Goal: Entertainment & Leisure: Consume media (video, audio)

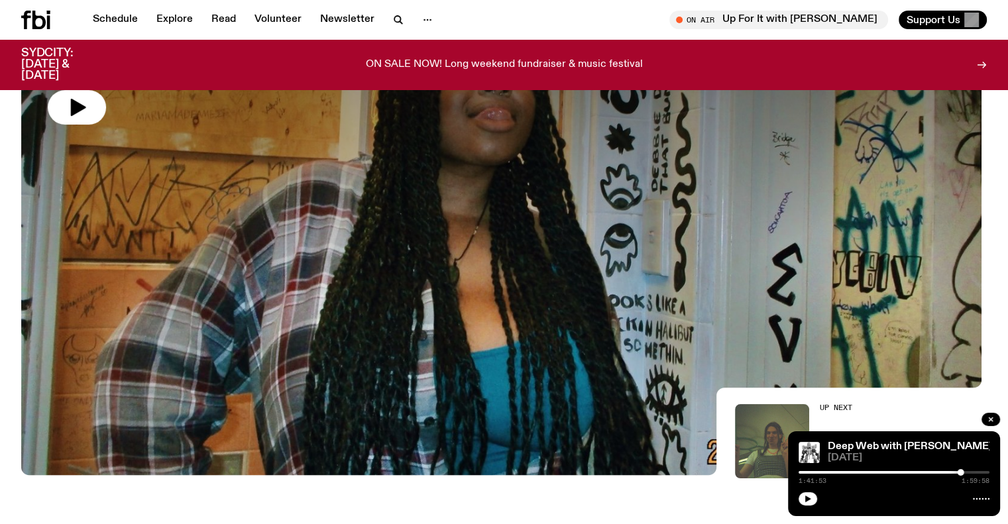
scroll to position [181, 0]
click at [810, 499] on icon "button" at bounding box center [808, 499] width 6 height 7
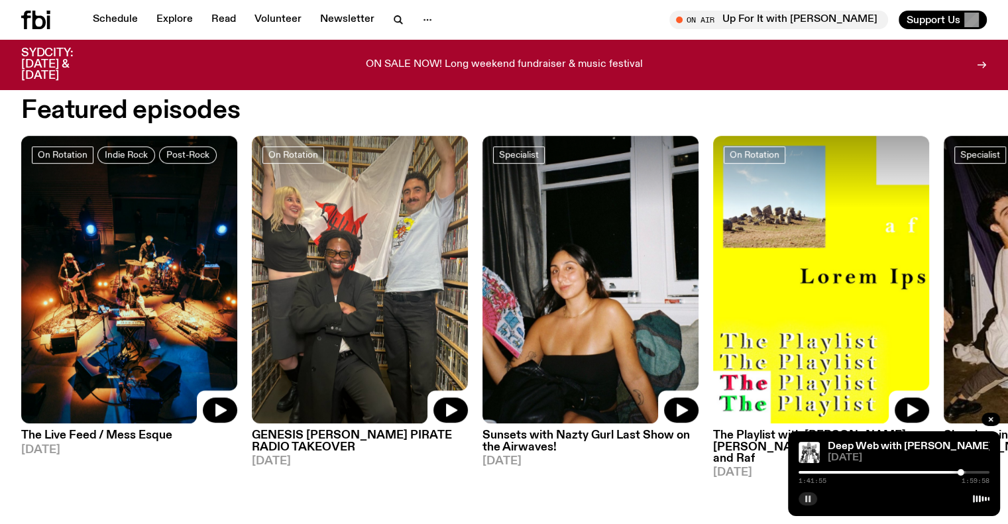
scroll to position [624, 0]
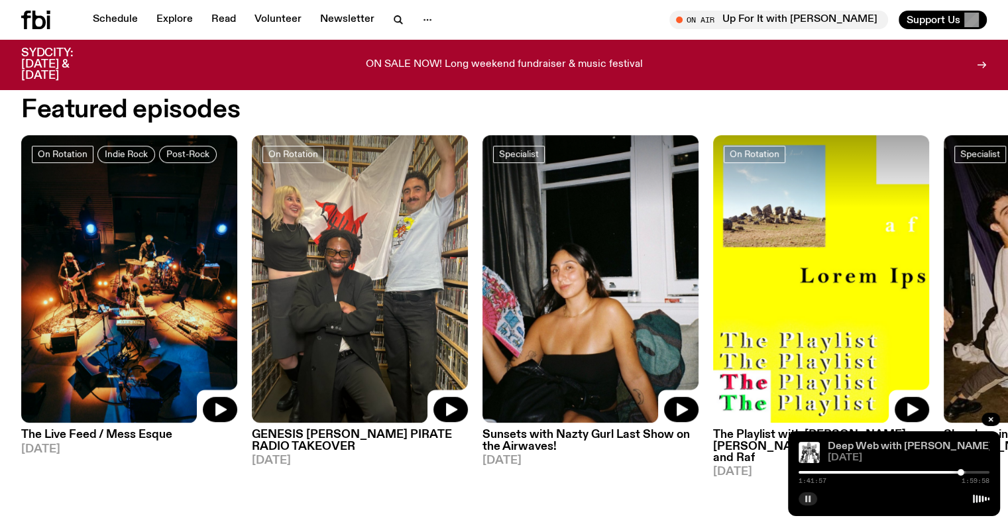
click at [911, 451] on link "Deep Web with [PERSON_NAME]" at bounding box center [910, 446] width 164 height 11
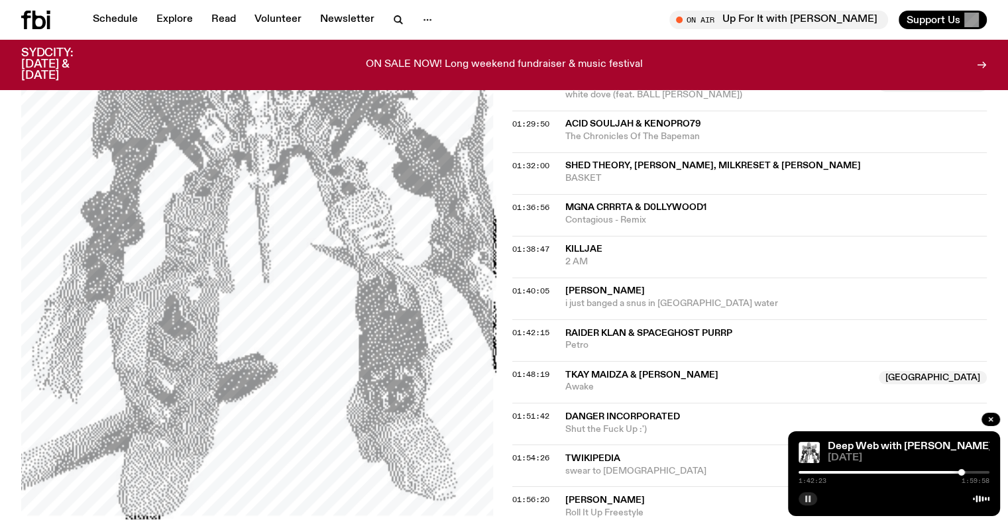
scroll to position [1356, 0]
click at [119, 15] on link "Schedule" at bounding box center [115, 20] width 61 height 19
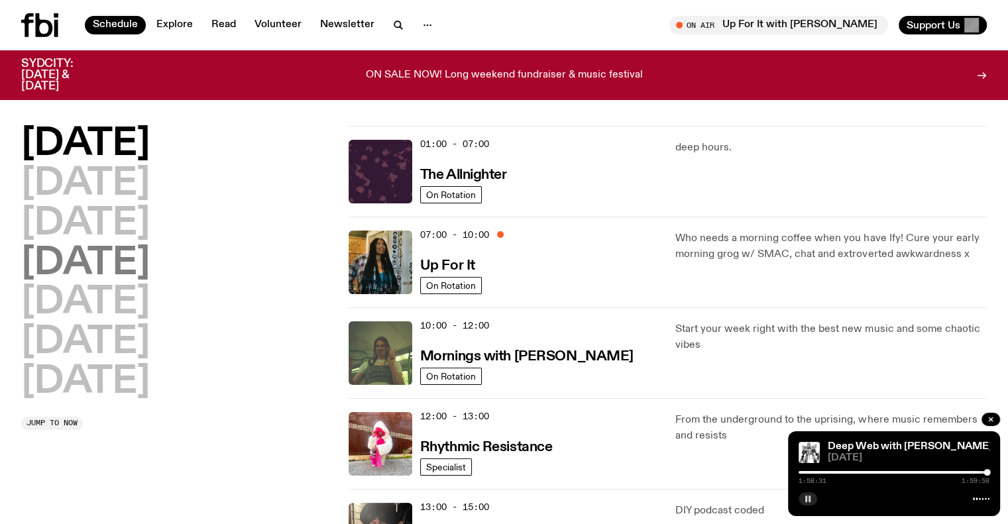
click at [95, 275] on h2 "[DATE]" at bounding box center [85, 263] width 129 height 37
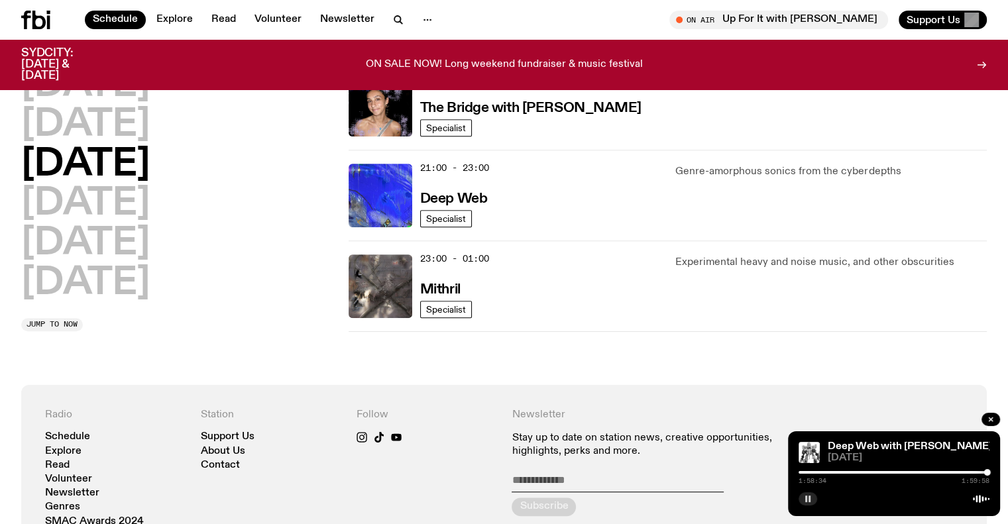
scroll to position [690, 0]
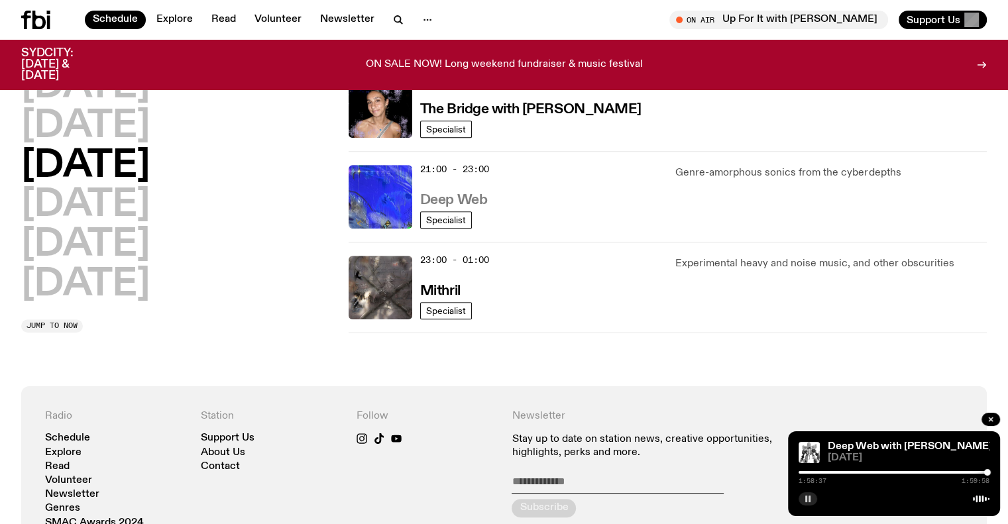
click at [436, 196] on h3 "Deep Web" at bounding box center [453, 200] width 67 height 14
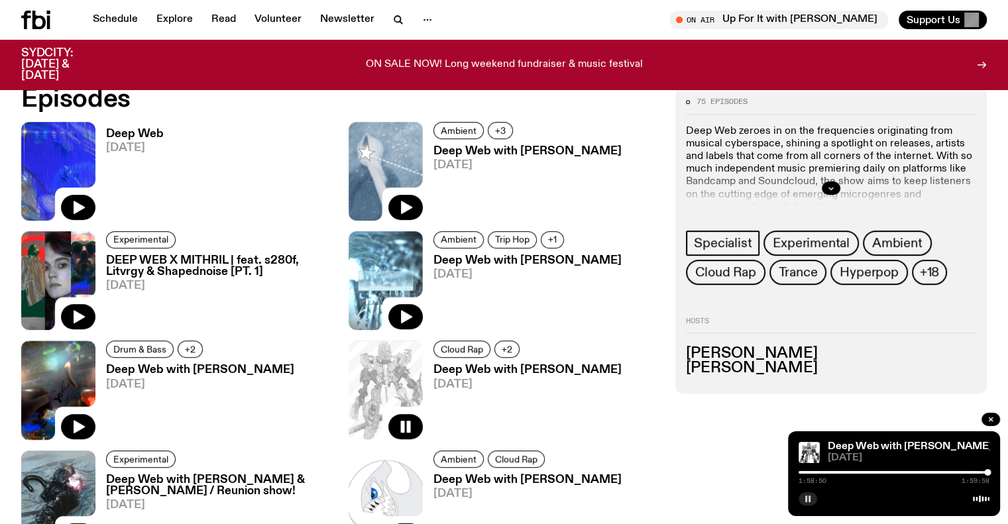
scroll to position [726, 0]
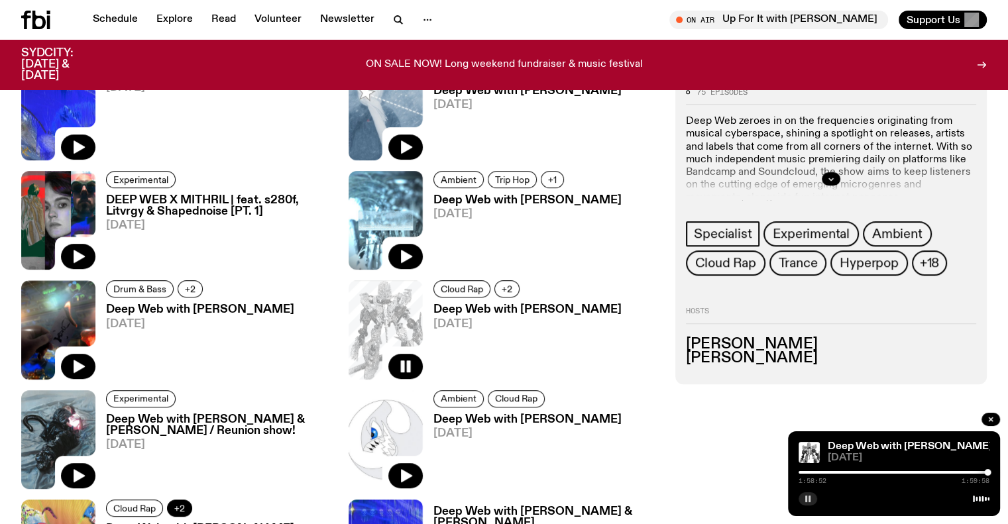
click at [185, 503] on span "+2" at bounding box center [179, 508] width 11 height 10
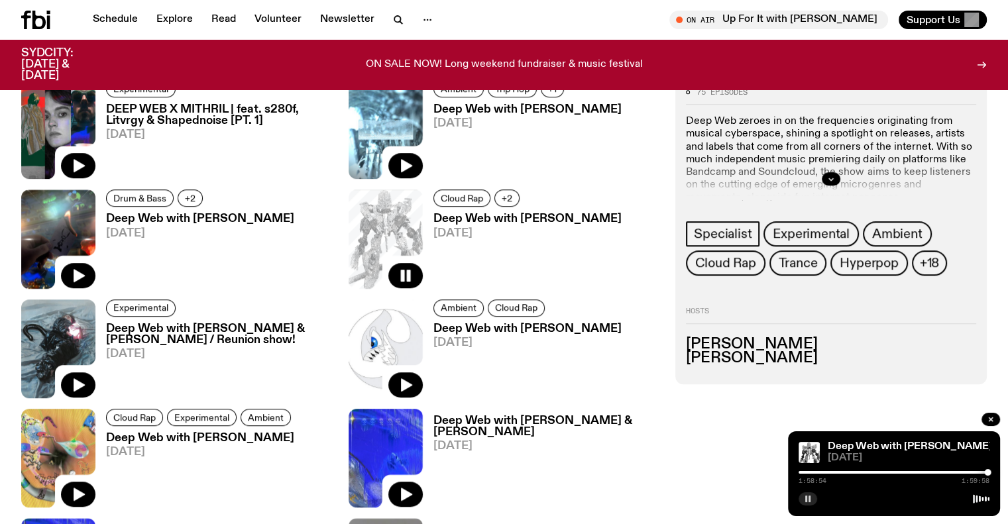
scroll to position [817, 0]
click at [565, 523] on h3 "Deep Web with Cons0le" at bounding box center [498, 529] width 131 height 11
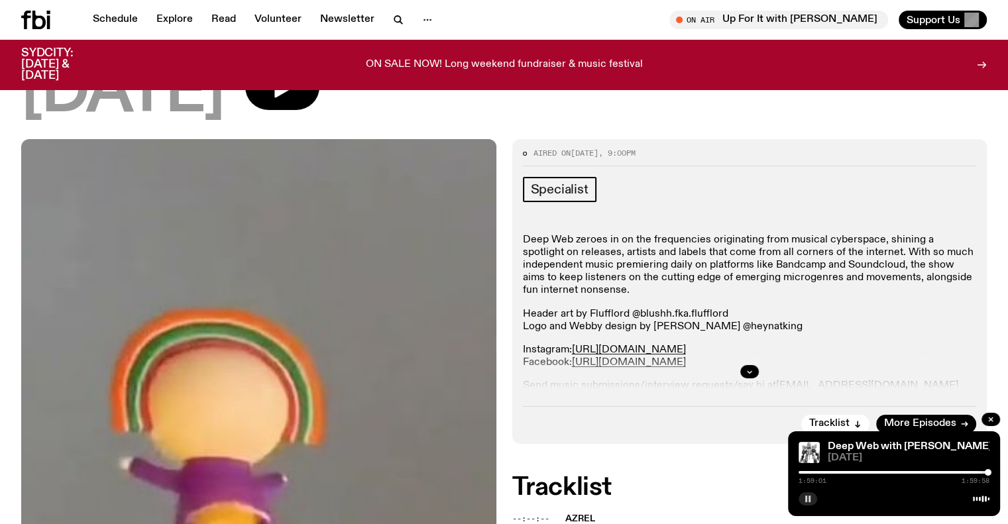
scroll to position [115, 0]
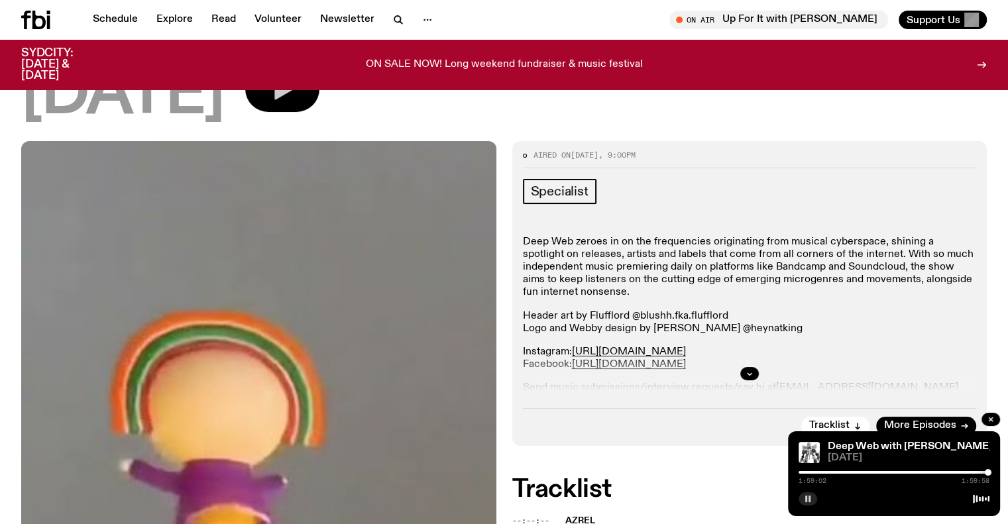
click at [294, 87] on icon "button" at bounding box center [283, 89] width 19 height 22
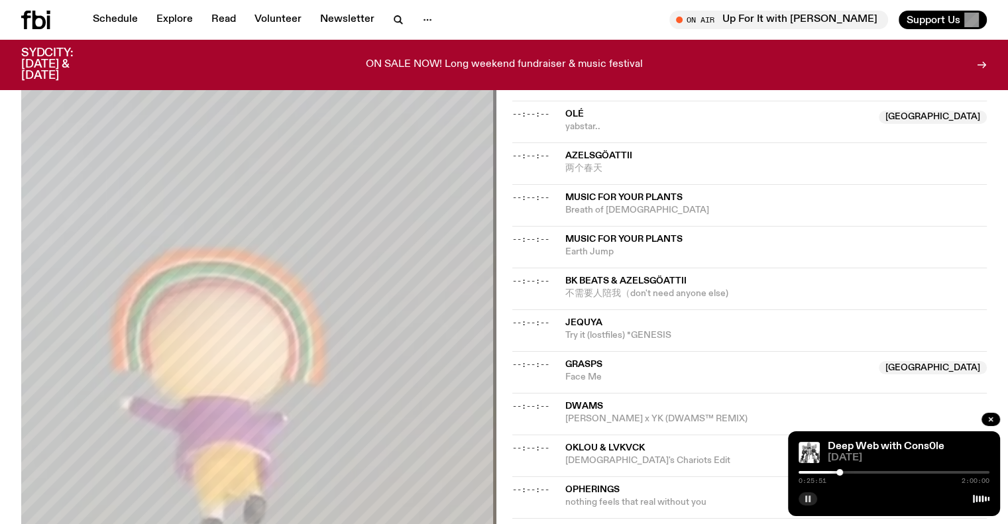
scroll to position [655, 0]
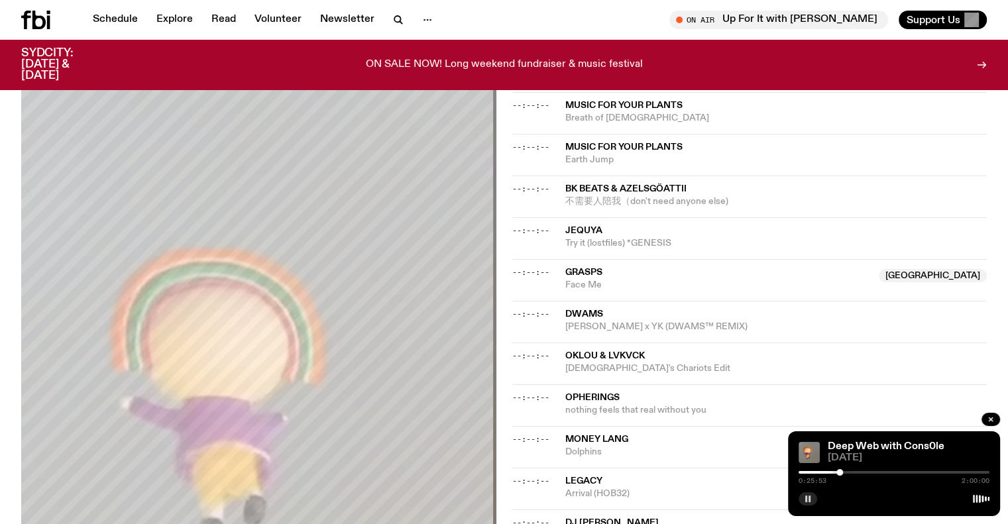
click at [857, 475] on div "0:25:53 2:00:00" at bounding box center [893, 476] width 191 height 16
click at [858, 472] on div at bounding box center [893, 472] width 191 height 3
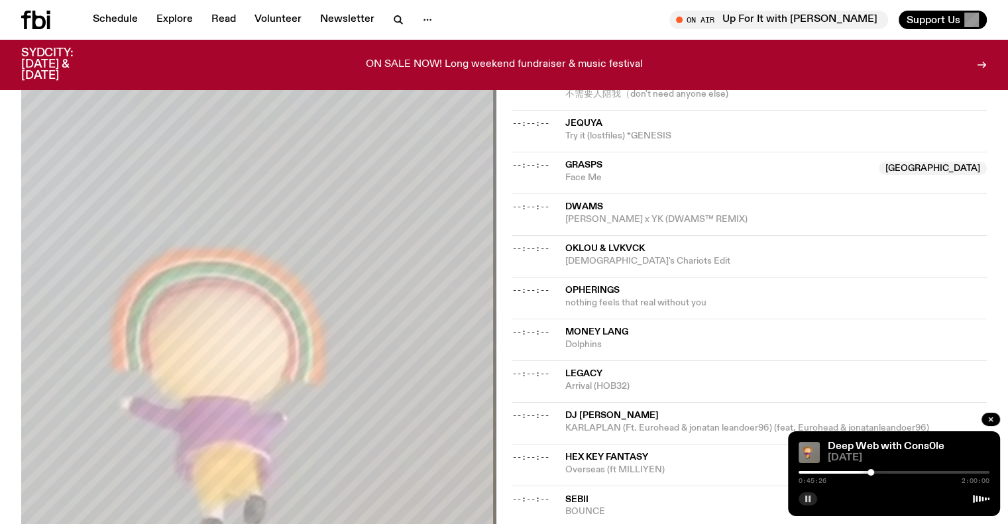
scroll to position [761, 0]
click at [806, 504] on button "button" at bounding box center [807, 498] width 19 height 13
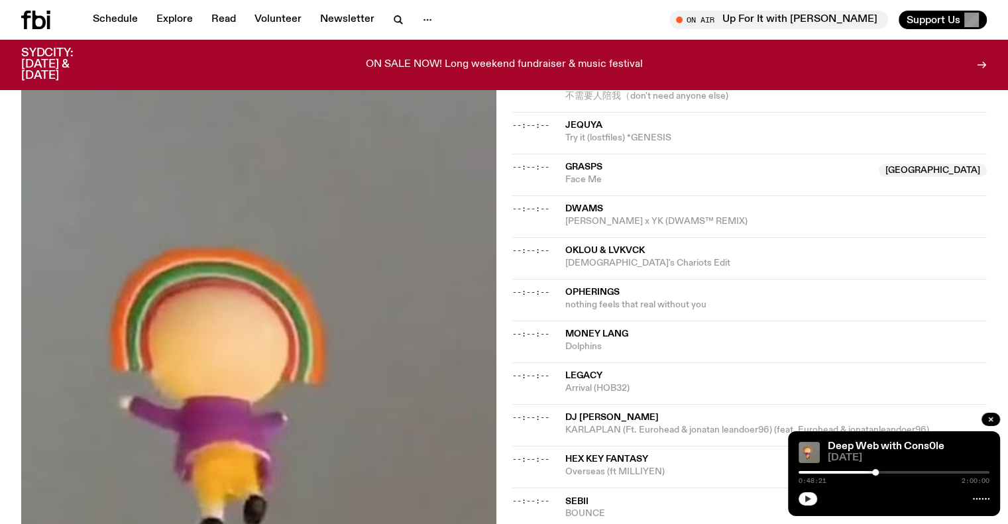
click at [806, 504] on button "button" at bounding box center [807, 498] width 19 height 13
